Goal: Navigation & Orientation: Find specific page/section

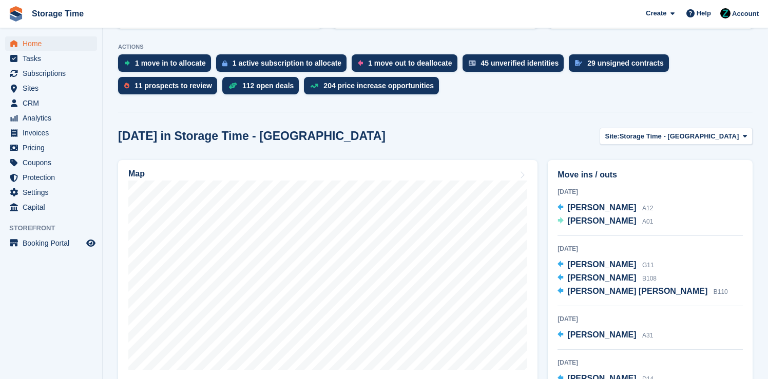
scroll to position [275, 0]
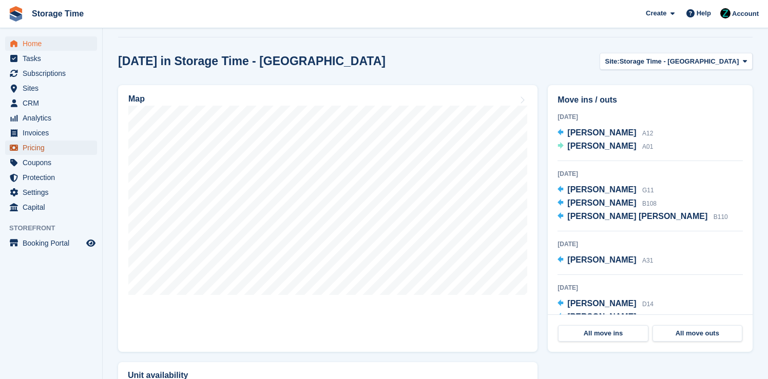
click at [53, 143] on span "Pricing" at bounding box center [54, 148] width 62 height 14
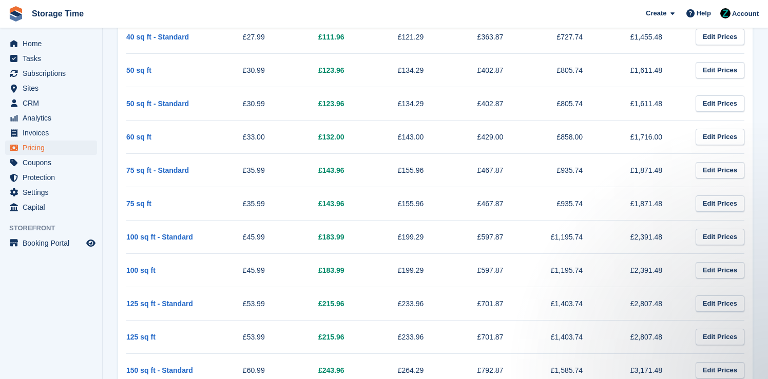
scroll to position [571, 0]
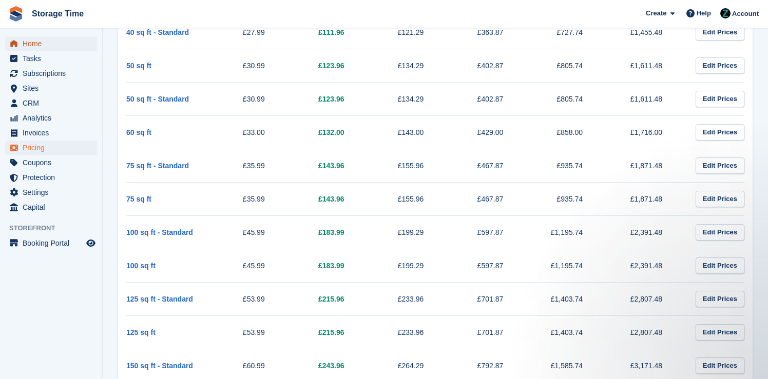
click at [43, 44] on span "Home" at bounding box center [54, 43] width 62 height 14
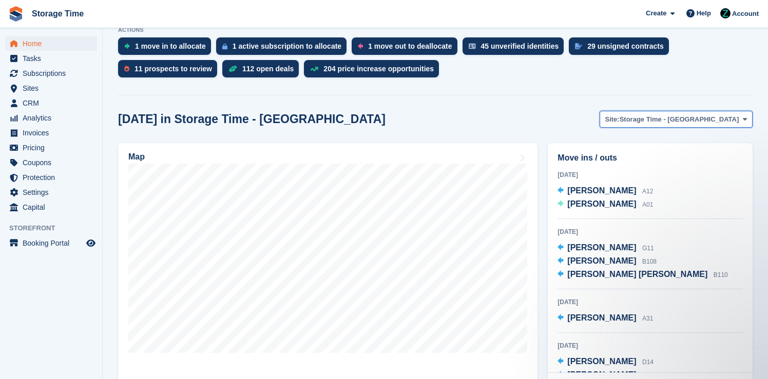
click at [703, 120] on span "Storage Time - [GEOGRAPHIC_DATA]" at bounding box center [680, 119] width 120 height 10
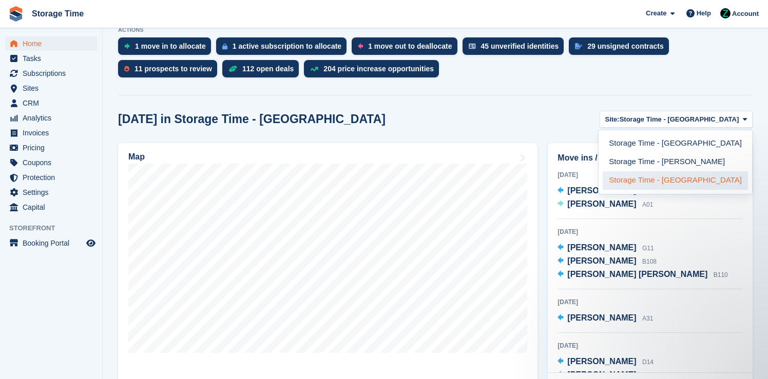
click at [708, 182] on link "Storage Time - Manchester" at bounding box center [675, 180] width 145 height 18
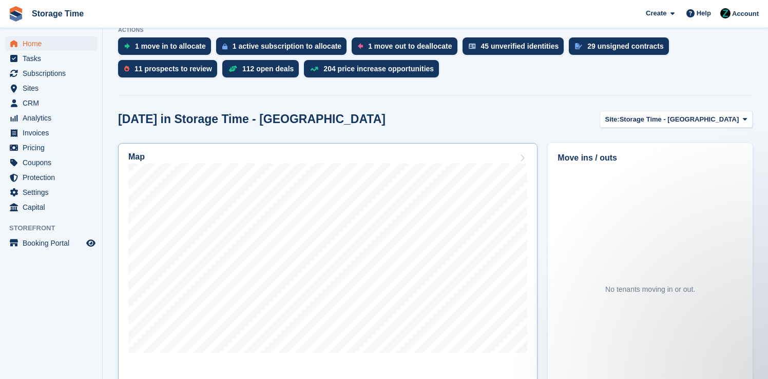
click at [523, 158] on icon at bounding box center [522, 158] width 10 height 8
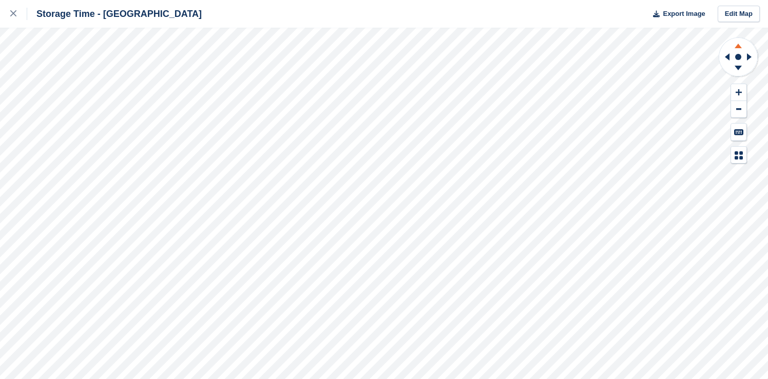
click at [739, 44] on icon at bounding box center [738, 44] width 27 height 13
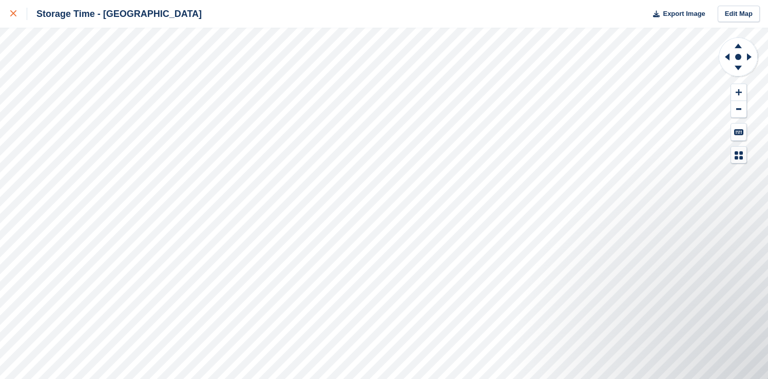
click at [12, 18] on div at bounding box center [18, 14] width 17 height 12
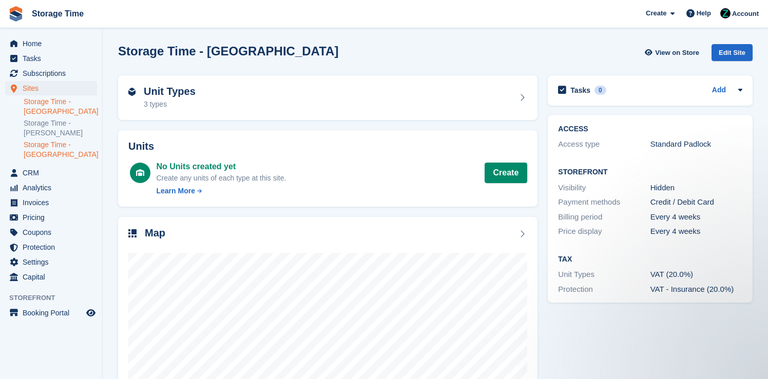
click at [56, 104] on link "Storage Time - [GEOGRAPHIC_DATA]" at bounding box center [60, 107] width 73 height 20
